Goal: Task Accomplishment & Management: Manage account settings

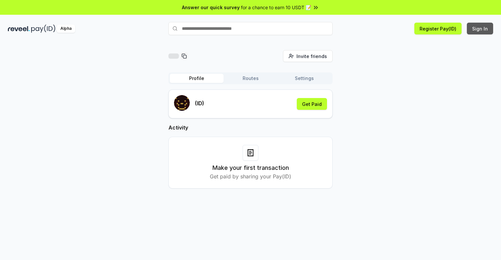
click at [480, 29] on button "Sign In" at bounding box center [480, 29] width 26 height 12
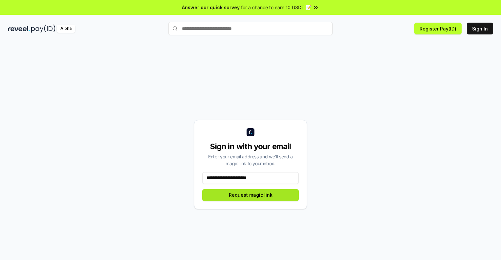
type input "**********"
click at [250, 195] on button "Request magic link" at bounding box center [250, 195] width 97 height 12
